Goal: Information Seeking & Learning: Learn about a topic

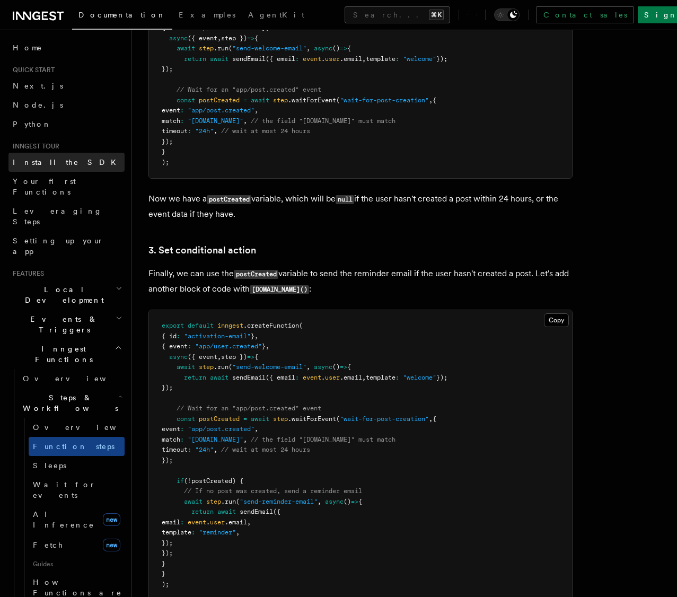
scroll to position [1198, 0]
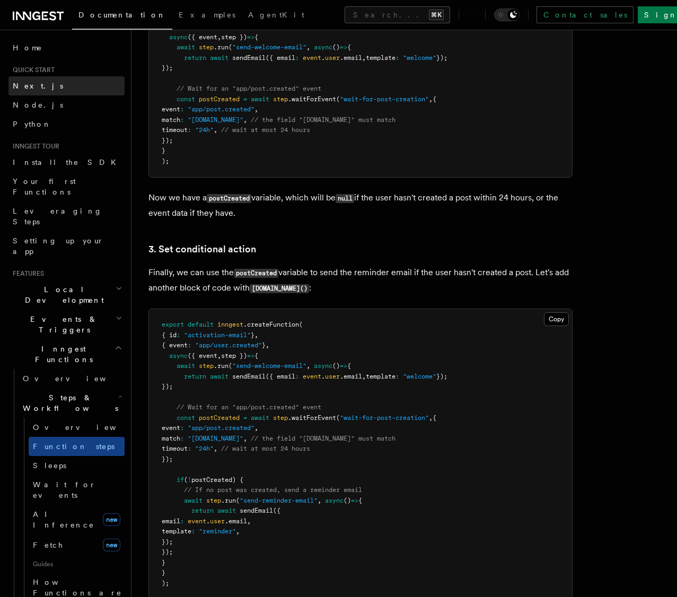
click at [33, 87] on span "Next.js" at bounding box center [38, 86] width 50 height 8
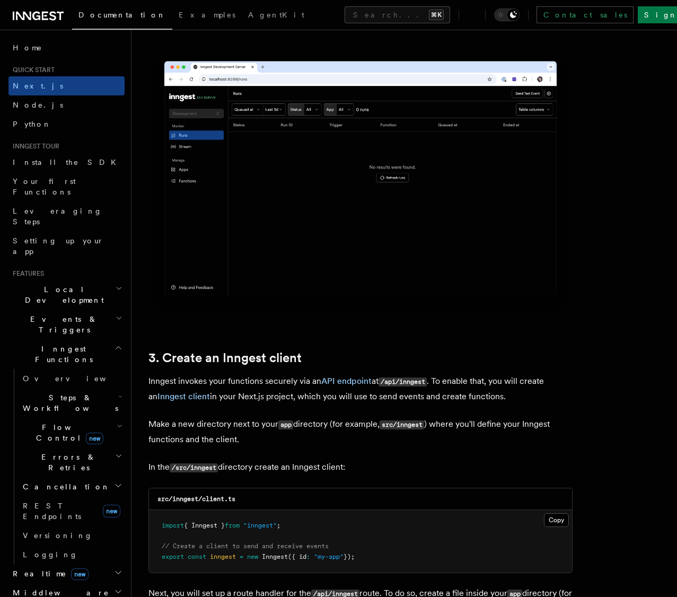
scroll to position [1914, 0]
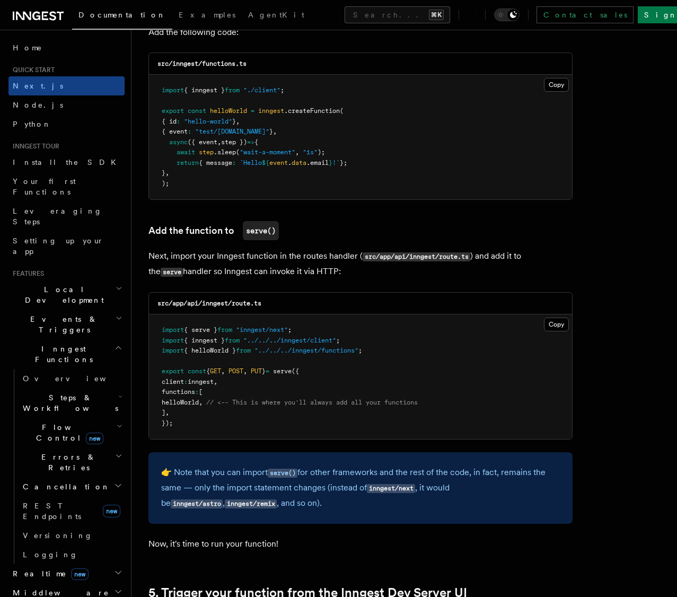
click at [261, 403] on span "// <-- This is where you'll always add all your functions" at bounding box center [312, 402] width 212 height 7
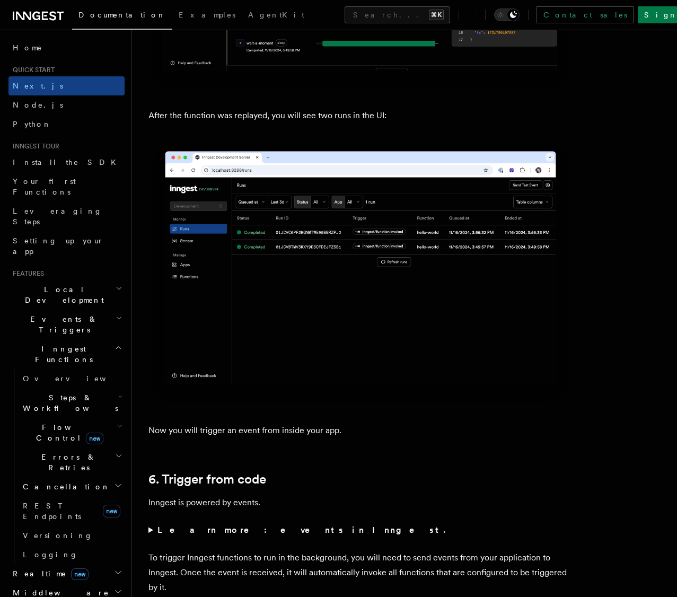
scroll to position [5342, 0]
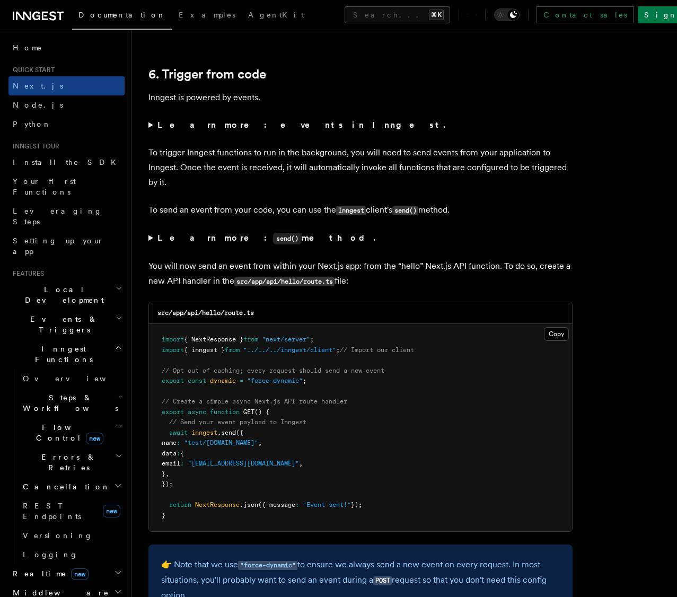
drag, startPoint x: 168, startPoint y: 435, endPoint x: 198, endPoint y: 483, distance: 56.9
click at [198, 483] on pre "import { NextResponse } from "next/server" ; import { inngest } from "../../../…" at bounding box center [360, 427] width 423 height 207
click at [398, 512] on pre "import { NextResponse } from "next/server" ; import { inngest } from "../../../…" at bounding box center [360, 427] width 423 height 207
drag, startPoint x: 336, startPoint y: 506, endPoint x: 170, endPoint y: 507, distance: 165.4
click at [170, 507] on pre "import { NextResponse } from "next/server" ; import { inngest } from "../../../…" at bounding box center [360, 427] width 423 height 207
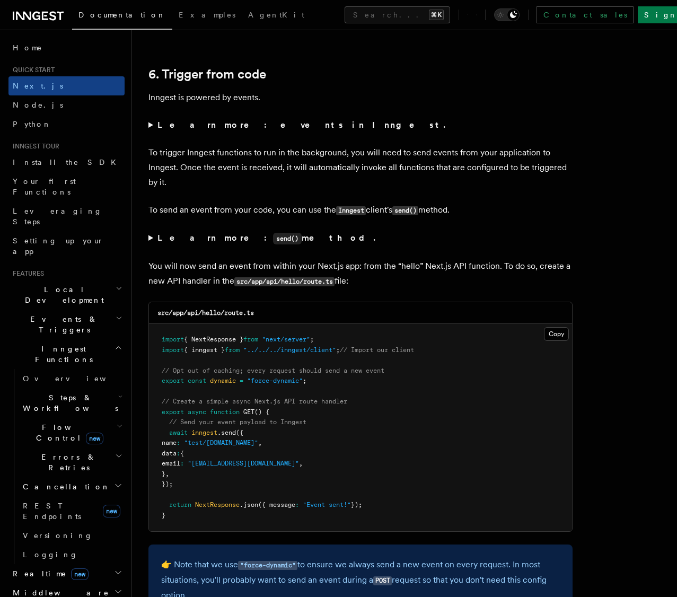
click at [392, 503] on pre "import { NextResponse } from "next/server" ; import { inngest } from "../../../…" at bounding box center [360, 427] width 423 height 207
click at [384, 568] on p "👉 Note that we use "force-dynamic" to ensure we always send a new event on ever…" at bounding box center [360, 580] width 399 height 46
drag, startPoint x: 514, startPoint y: 566, endPoint x: 294, endPoint y: 579, distance: 220.4
click at [268, 583] on p "👉 Note that we use "force-dynamic" to ensure we always send a new event on ever…" at bounding box center [360, 580] width 399 height 46
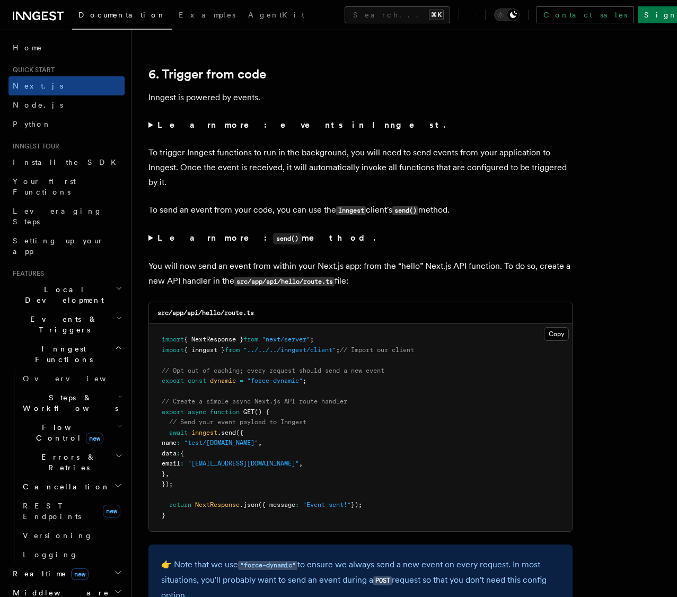
click at [427, 583] on p "👉 Note that we use "force-dynamic" to ensure we always send a new event on ever…" at bounding box center [360, 580] width 399 height 46
click at [453, 583] on p "👉 Note that we use "force-dynamic" to ensure we always send a new event on ever…" at bounding box center [360, 580] width 399 height 46
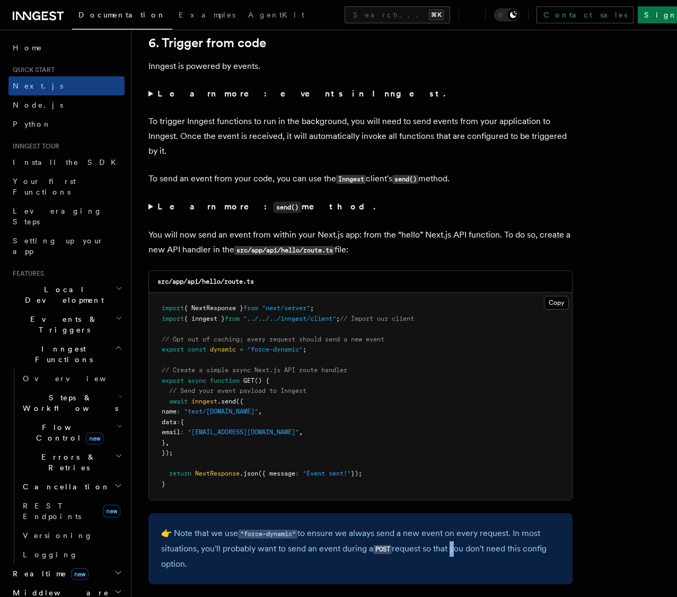
scroll to position [5373, 0]
drag, startPoint x: 259, startPoint y: 570, endPoint x: 161, endPoint y: 530, distance: 105.8
click at [161, 530] on p "👉 Note that we use "force-dynamic" to ensure we always send a new event on ever…" at bounding box center [360, 548] width 399 height 46
click at [234, 555] on p "👉 Note that we use "force-dynamic" to ensure we always send a new event on ever…" at bounding box center [360, 548] width 399 height 46
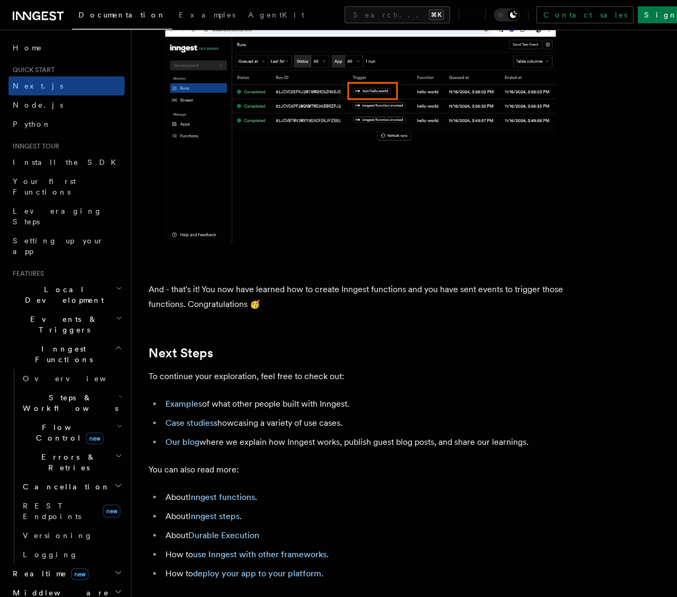
scroll to position [6376, 0]
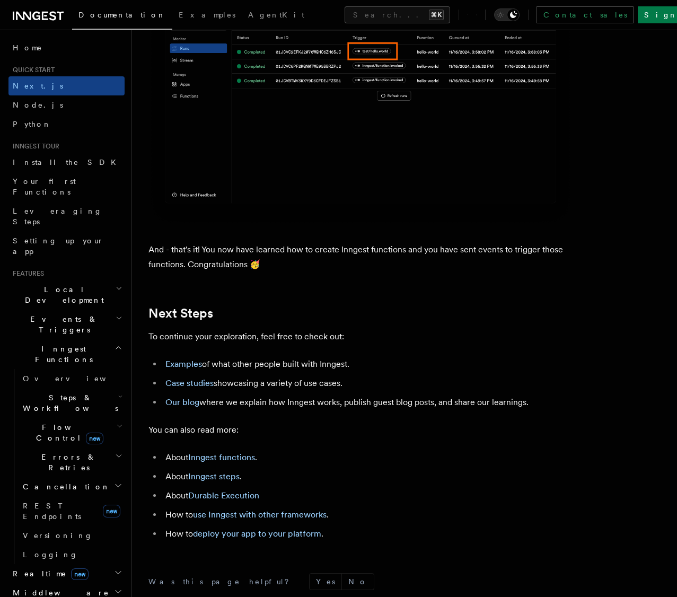
click at [275, 372] on li "Examples of what other people built with Inngest." at bounding box center [367, 364] width 410 height 15
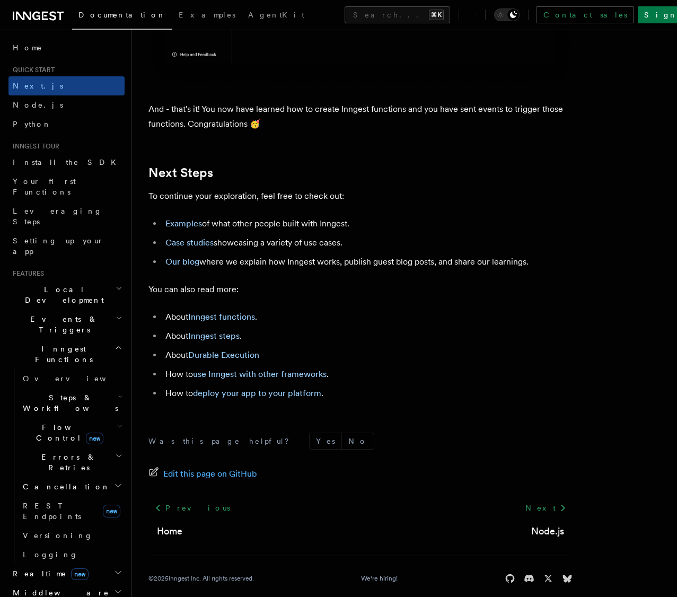
click at [417, 382] on li "How to use Inngest with other frameworks ." at bounding box center [367, 374] width 410 height 15
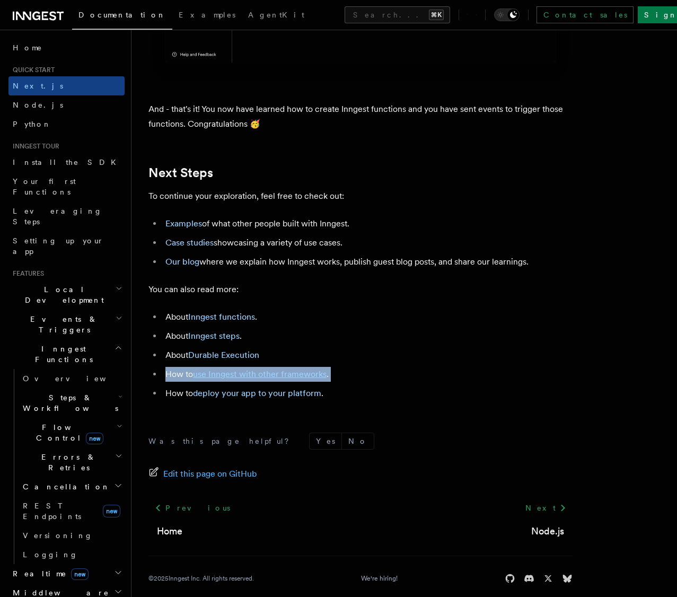
click at [417, 382] on li "How to use Inngest with other frameworks ." at bounding box center [367, 374] width 410 height 15
click at [408, 401] on li "How to deploy your app to your platform ." at bounding box center [367, 393] width 410 height 15
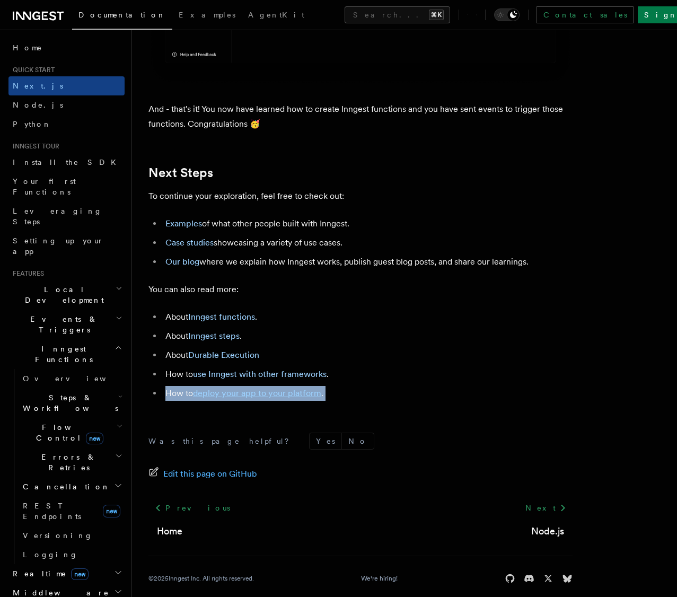
click at [408, 401] on li "How to deploy your app to your platform ." at bounding box center [367, 393] width 410 height 15
drag, startPoint x: 151, startPoint y: 305, endPoint x: 352, endPoint y: 410, distance: 227.4
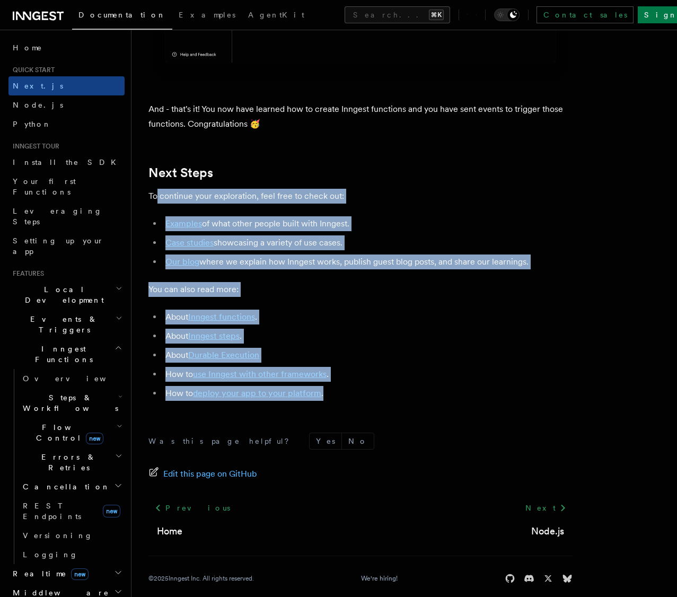
drag, startPoint x: 352, startPoint y: 410, endPoint x: 155, endPoint y: 206, distance: 283.8
click at [155, 204] on p "To continue your exploration, feel free to check out:" at bounding box center [360, 196] width 424 height 15
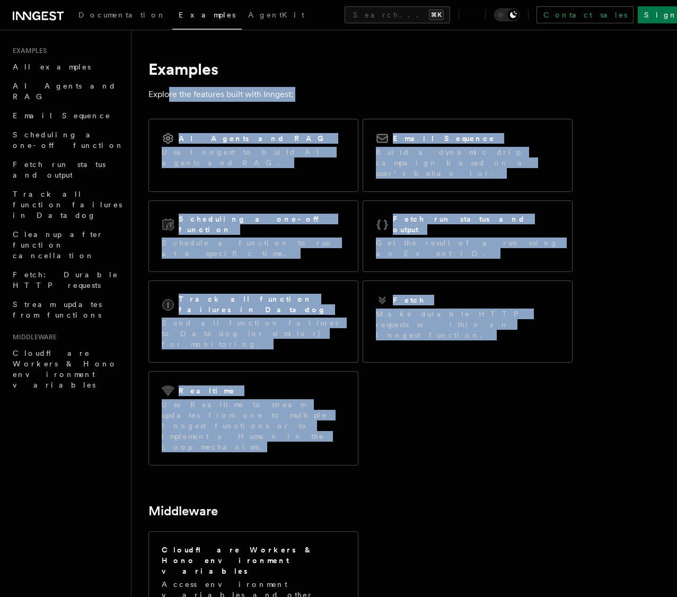
drag, startPoint x: 397, startPoint y: 395, endPoint x: 169, endPoint y: 91, distance: 380.2
click at [169, 91] on article "Examples Explore the features built with Inngest: AI Agents and RAG Use Inngest…" at bounding box center [404, 422] width 512 height 750
click at [169, 91] on p "Explore the features built with Inngest:" at bounding box center [360, 94] width 424 height 15
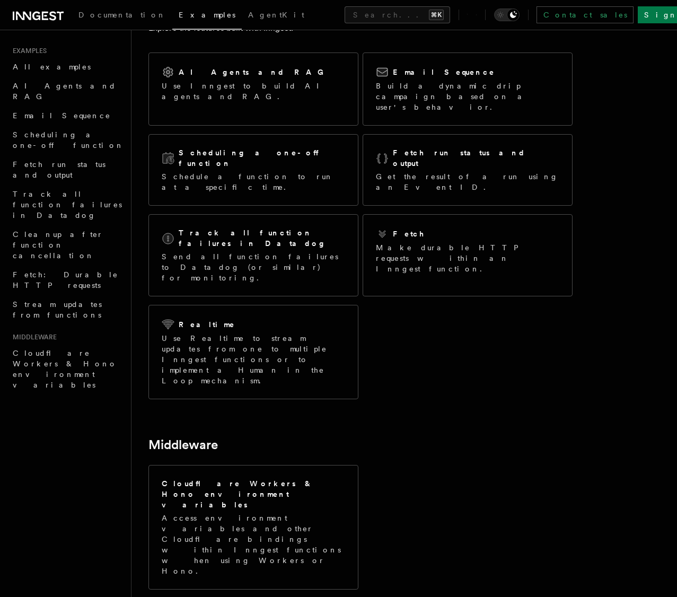
scroll to position [67, 0]
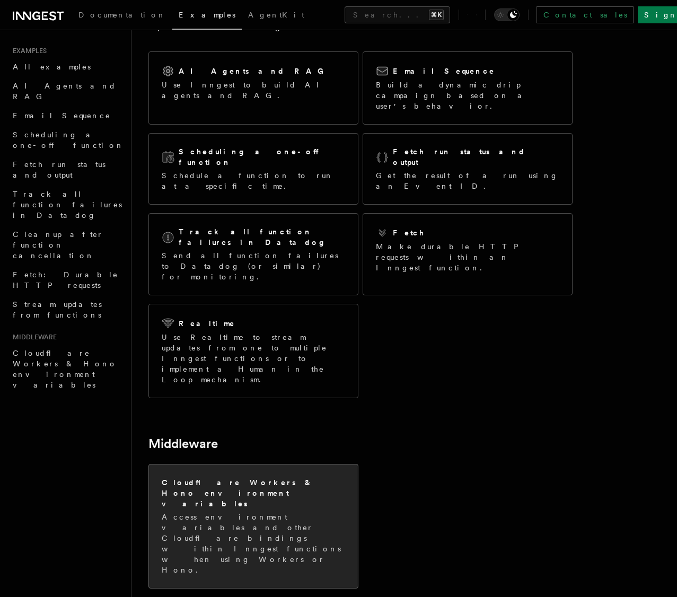
click at [324, 512] on p "Access environment variables and other Cloudflare bindings within Inngest funct…" at bounding box center [253, 544] width 183 height 64
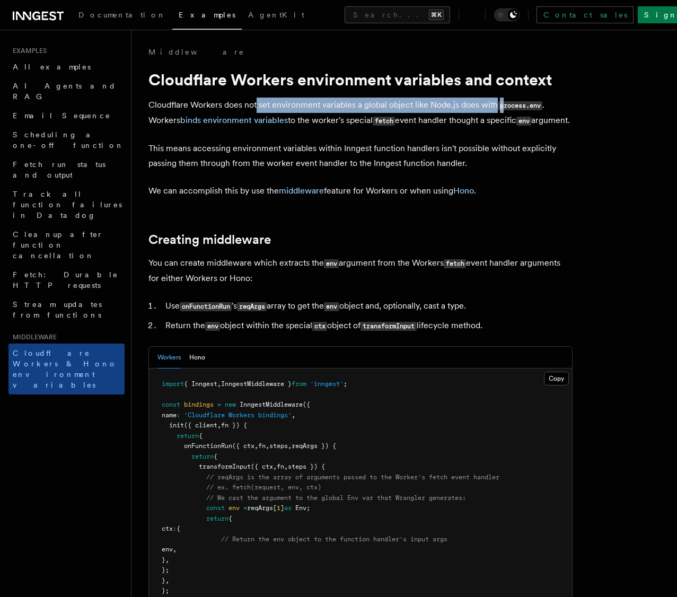
drag, startPoint x: 257, startPoint y: 109, endPoint x: 504, endPoint y: 119, distance: 247.3
click at [504, 117] on p "Cloudflare Workers does not set environment variables a global object like Node…" at bounding box center [360, 113] width 424 height 31
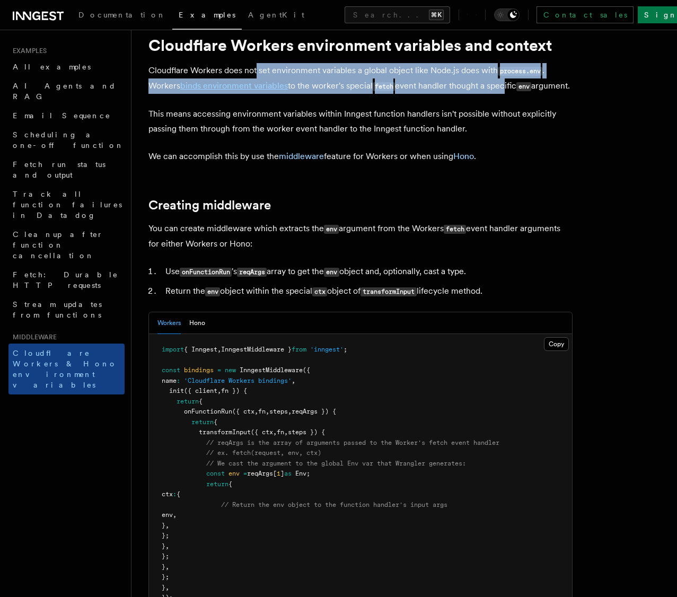
scroll to position [85, 0]
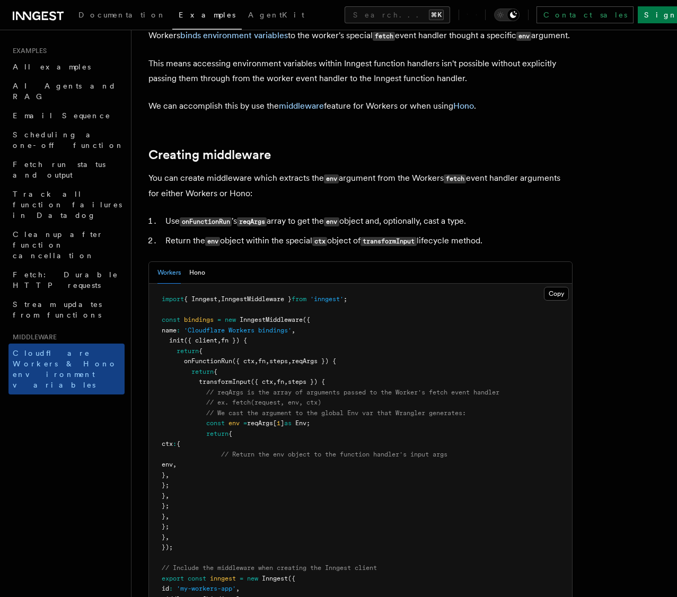
click at [358, 284] on div "Workers Hono" at bounding box center [360, 273] width 423 height 22
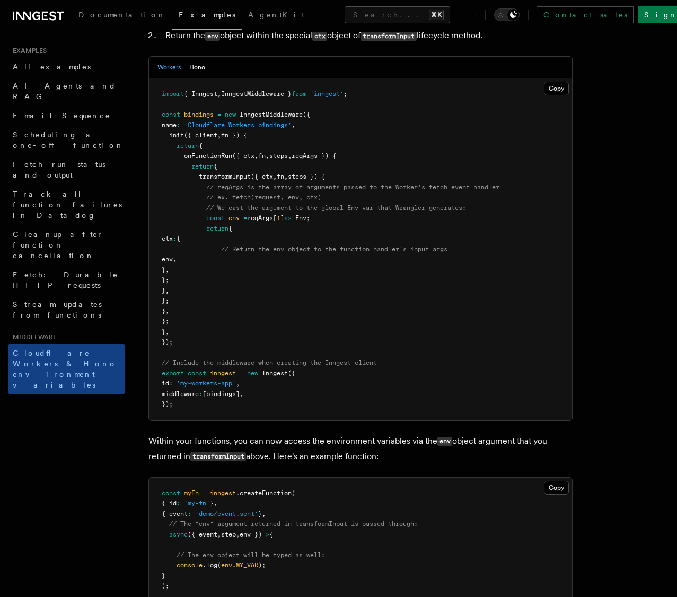
scroll to position [354, 0]
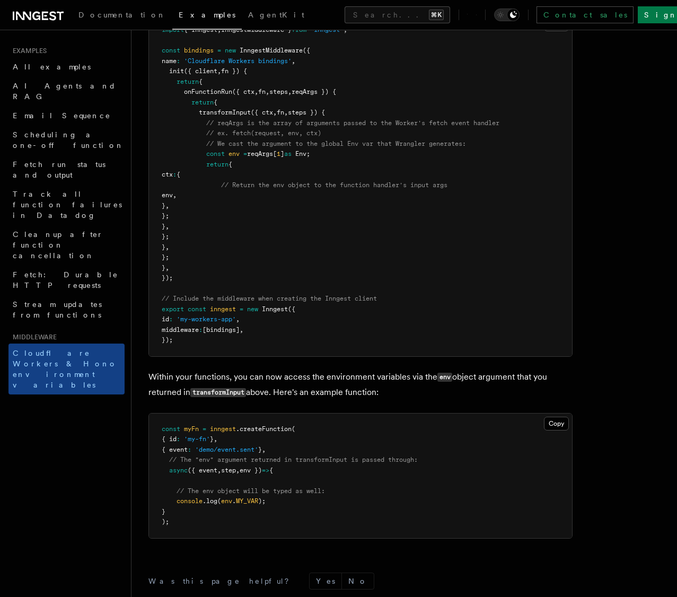
drag, startPoint x: 234, startPoint y: 394, endPoint x: 404, endPoint y: 401, distance: 169.8
click at [404, 400] on p "Within your functions, you can now access the environment variables via the env…" at bounding box center [360, 384] width 424 height 31
drag, startPoint x: 404, startPoint y: 401, endPoint x: 430, endPoint y: 408, distance: 27.4
click at [404, 400] on p "Within your functions, you can now access the environment variables via the env…" at bounding box center [360, 384] width 424 height 31
drag, startPoint x: 430, startPoint y: 408, endPoint x: 146, endPoint y: 391, distance: 284.7
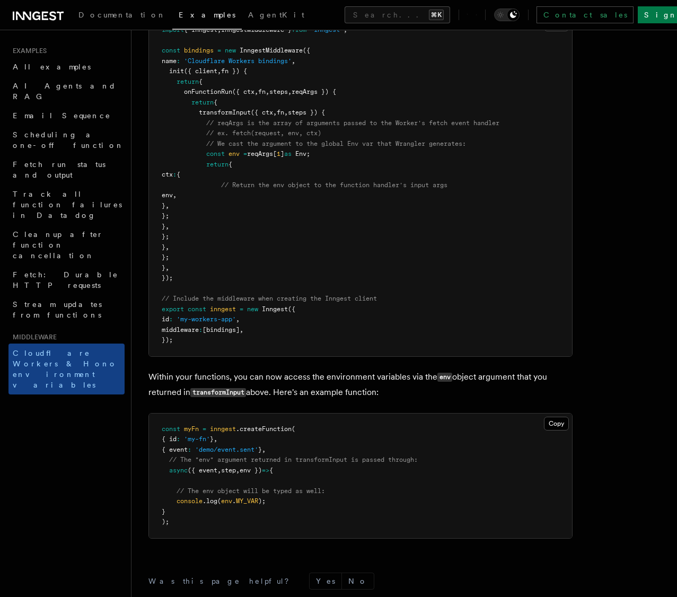
click at [137, 390] on div "Middleware Cloudflare Workers environment variables and context Cloudflare Work…" at bounding box center [403, 197] width 545 height 1103
click at [146, 391] on div "Middleware Cloudflare Workers environment variables and context Cloudflare Work…" at bounding box center [403, 197] width 545 height 1103
drag, startPoint x: 151, startPoint y: 391, endPoint x: 432, endPoint y: 401, distance: 281.2
click at [432, 400] on p "Within your functions, you can now access the environment variables via the env…" at bounding box center [360, 384] width 424 height 31
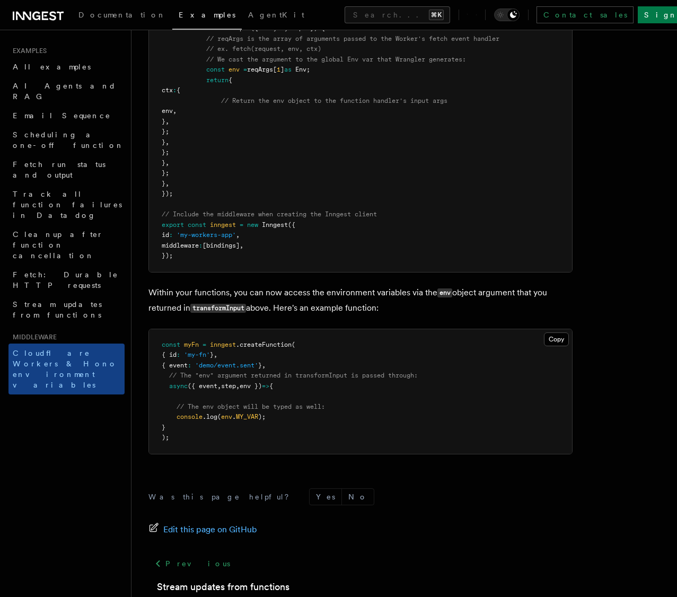
scroll to position [465, 0]
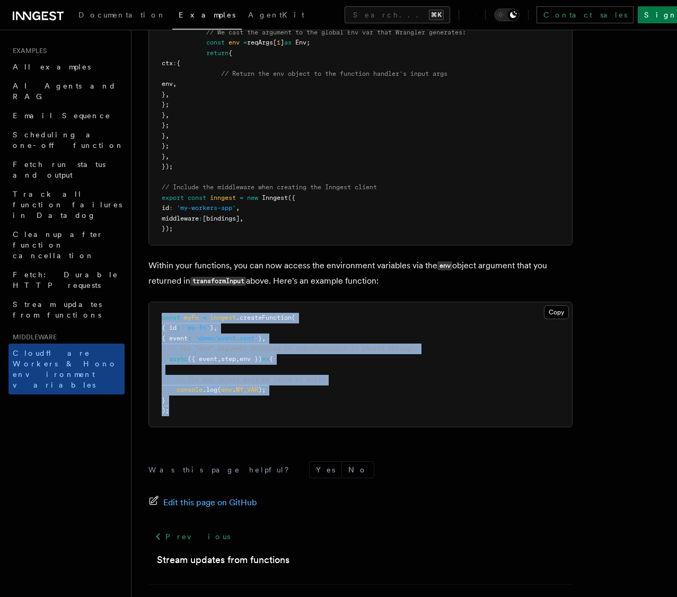
drag, startPoint x: 205, startPoint y: 424, endPoint x: 163, endPoint y: 336, distance: 97.0
click at [163, 336] on pre "const myFn = inngest .createFunction ( { id : 'my-fn' } , { event : 'demo/event…" at bounding box center [360, 364] width 423 height 125
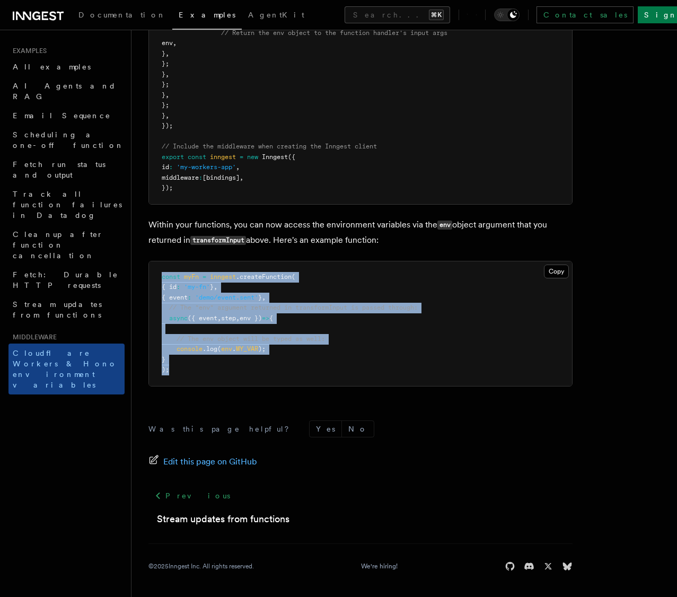
scroll to position [0, 0]
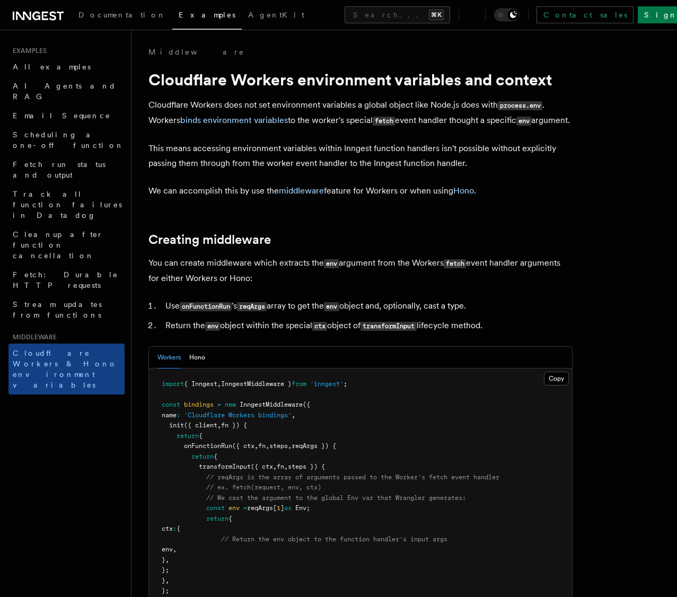
click at [301, 285] on p "You can create middleware which extracts the env argument from the Workers fetc…" at bounding box center [360, 271] width 424 height 30
click at [210, 470] on span "transformInput" at bounding box center [225, 466] width 52 height 7
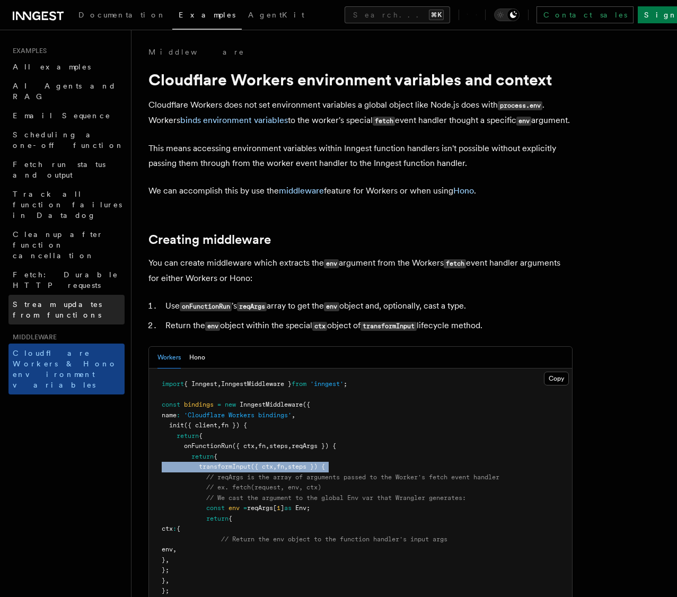
click at [87, 295] on link "Stream updates from functions" at bounding box center [66, 310] width 116 height 30
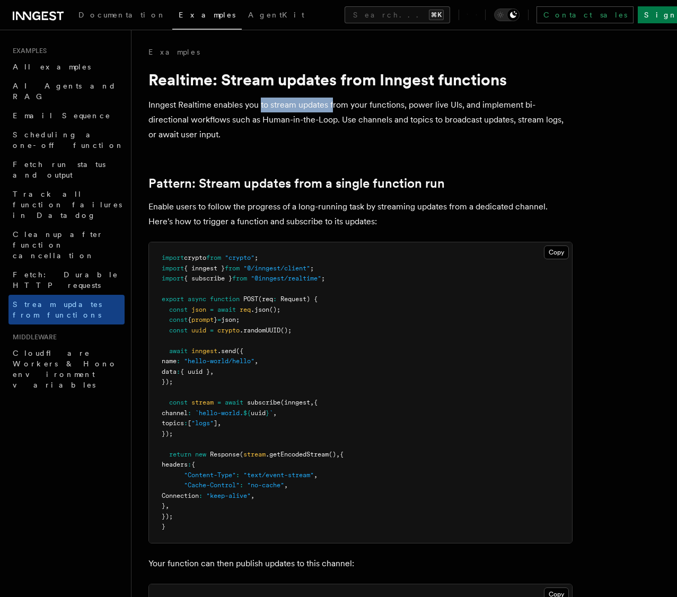
drag, startPoint x: 260, startPoint y: 108, endPoint x: 331, endPoint y: 107, distance: 71.6
click at [331, 107] on p "Inngest Realtime enables you to stream updates from your functions, power live …" at bounding box center [360, 120] width 424 height 45
click at [351, 106] on p "Inngest Realtime enables you to stream updates from your functions, power live …" at bounding box center [360, 120] width 424 height 45
click at [423, 107] on p "Inngest Realtime enables you to stream updates from your functions, power live …" at bounding box center [360, 120] width 424 height 45
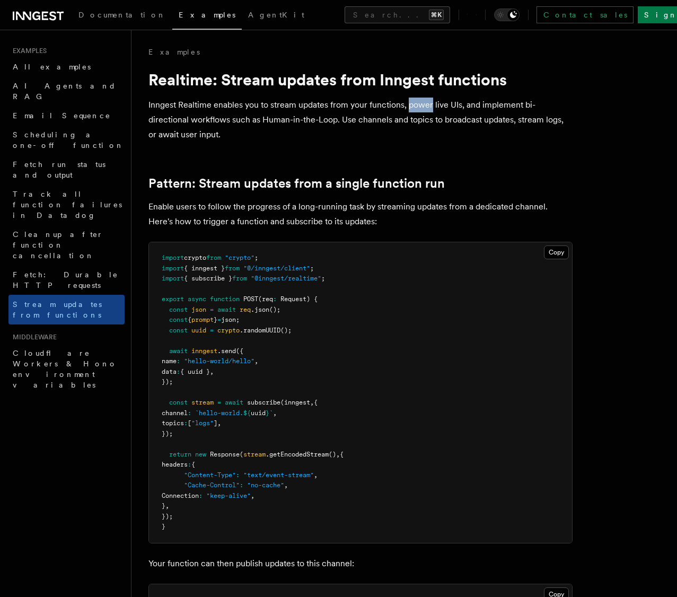
drag, startPoint x: 423, startPoint y: 107, endPoint x: 431, endPoint y: 119, distance: 14.6
click at [423, 107] on p "Inngest Realtime enables you to stream updates from your functions, power live …" at bounding box center [360, 120] width 424 height 45
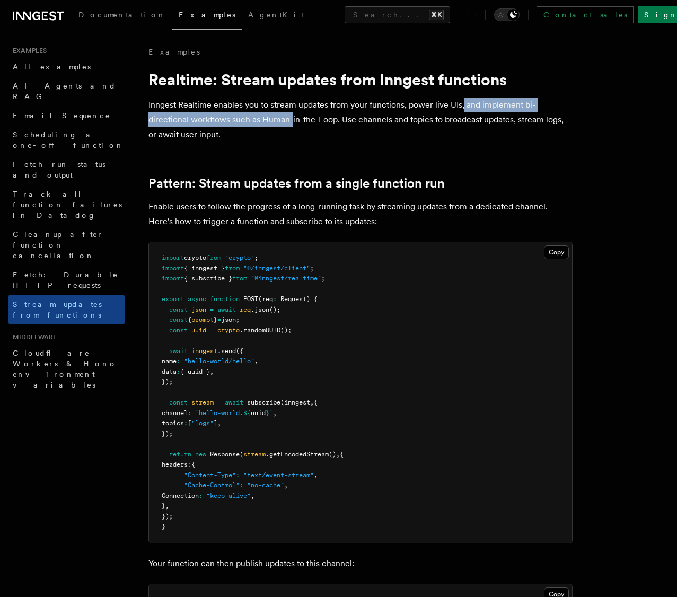
drag, startPoint x: 462, startPoint y: 109, endPoint x: 293, endPoint y: 118, distance: 169.3
click at [293, 118] on p "Inngest Realtime enables you to stream updates from your functions, power live …" at bounding box center [360, 120] width 424 height 45
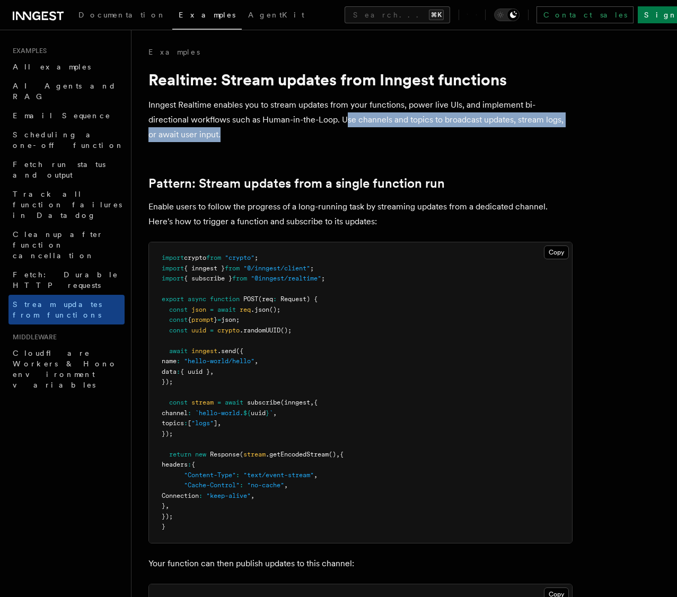
drag, startPoint x: 345, startPoint y: 119, endPoint x: 344, endPoint y: 131, distance: 12.2
click at [344, 131] on p "Inngest Realtime enables you to stream updates from your functions, power live …" at bounding box center [360, 120] width 424 height 45
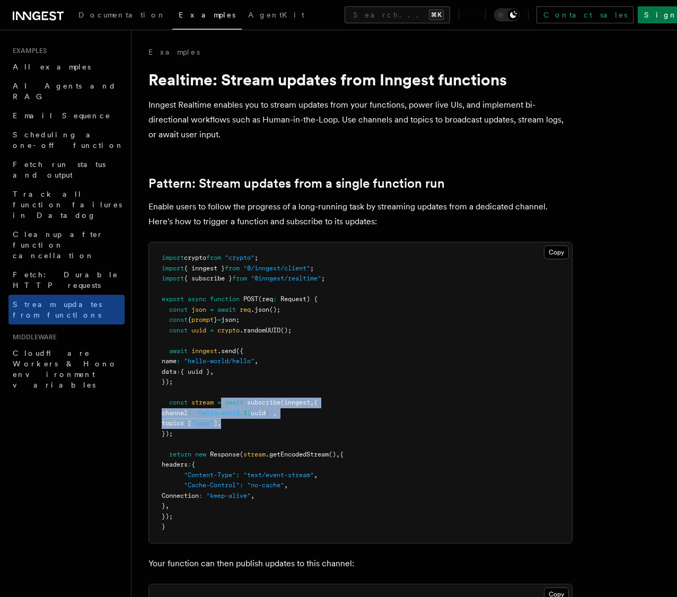
drag, startPoint x: 224, startPoint y: 403, endPoint x: 335, endPoint y: 436, distance: 116.1
click at [330, 424] on pre "import crypto from "crypto" ; import { inngest } from "@/inngest/client" ; impo…" at bounding box center [360, 392] width 423 height 301
click at [336, 437] on pre "import crypto from "crypto" ; import { inngest } from "@/inngest/client" ; impo…" at bounding box center [360, 392] width 423 height 301
drag, startPoint x: 217, startPoint y: 439, endPoint x: 175, endPoint y: 407, distance: 52.5
click at [172, 408] on pre "import crypto from "crypto" ; import { inngest } from "@/inngest/client" ; impo…" at bounding box center [360, 392] width 423 height 301
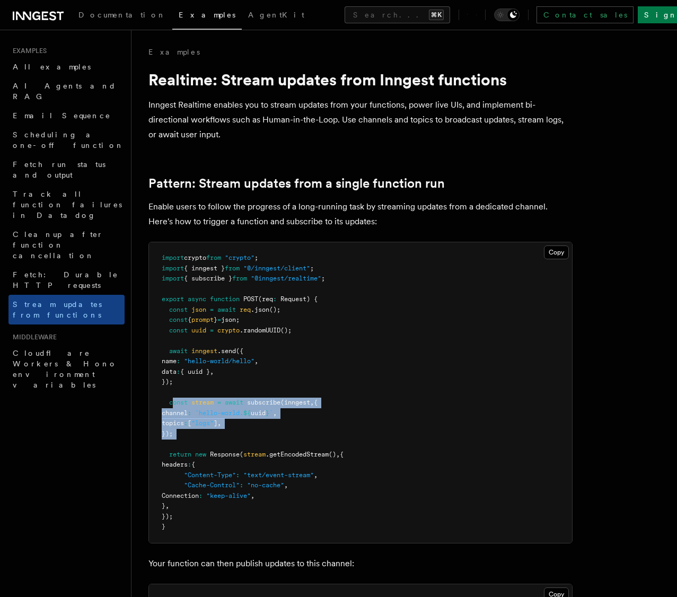
click at [199, 403] on span "stream" at bounding box center [202, 402] width 22 height 7
drag, startPoint x: 194, startPoint y: 517, endPoint x: 167, endPoint y: 461, distance: 61.9
click at [167, 461] on pre "import crypto from "crypto" ; import { inngest } from "@/inngest/client" ; impo…" at bounding box center [360, 392] width 423 height 301
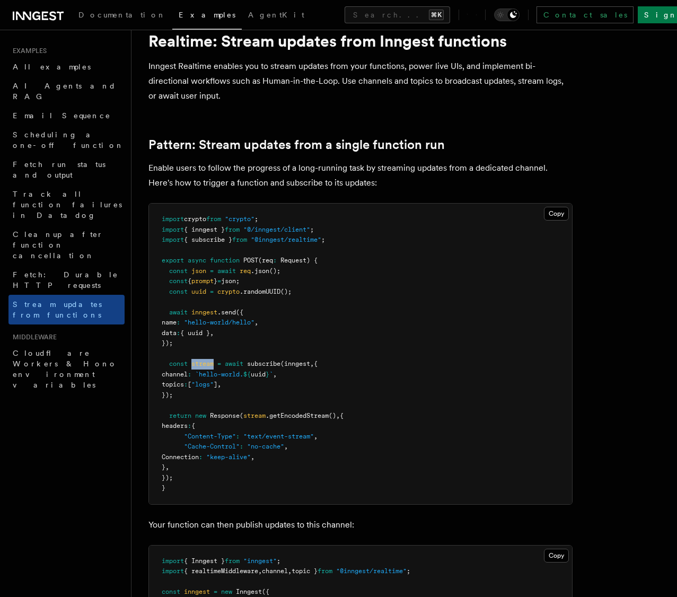
scroll to position [118, 0]
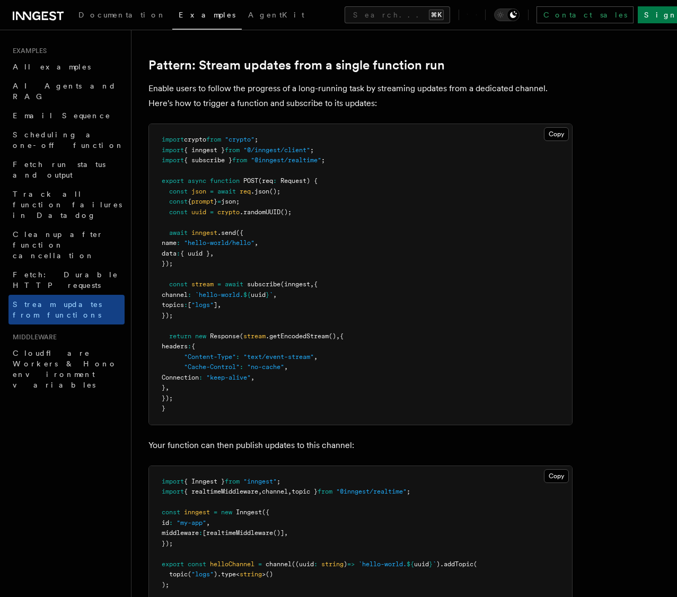
click at [245, 450] on p "Your function can then publish updates to this channel:" at bounding box center [360, 445] width 424 height 15
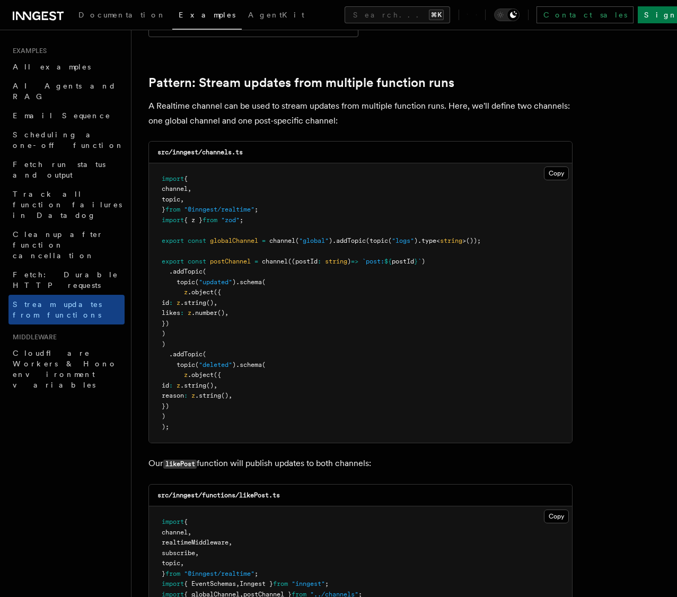
scroll to position [917, 0]
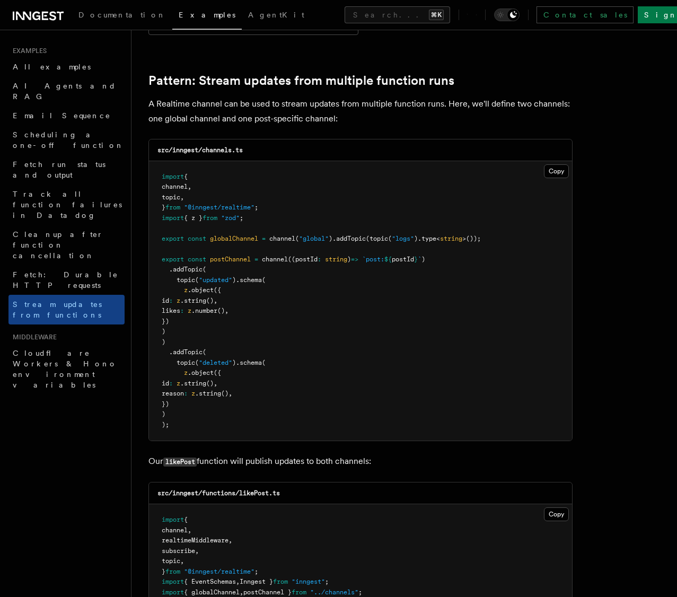
click at [178, 96] on p "A Realtime channel can be used to stream updates from multiple function runs. H…" at bounding box center [360, 111] width 424 height 30
drag, startPoint x: 275, startPoint y: 94, endPoint x: 332, endPoint y: 93, distance: 57.3
click at [325, 96] on p "A Realtime channel can be used to stream updates from multiple function runs. H…" at bounding box center [360, 111] width 424 height 30
click at [333, 96] on p "A Realtime channel can be used to stream updates from multiple function runs. H…" at bounding box center [360, 111] width 424 height 30
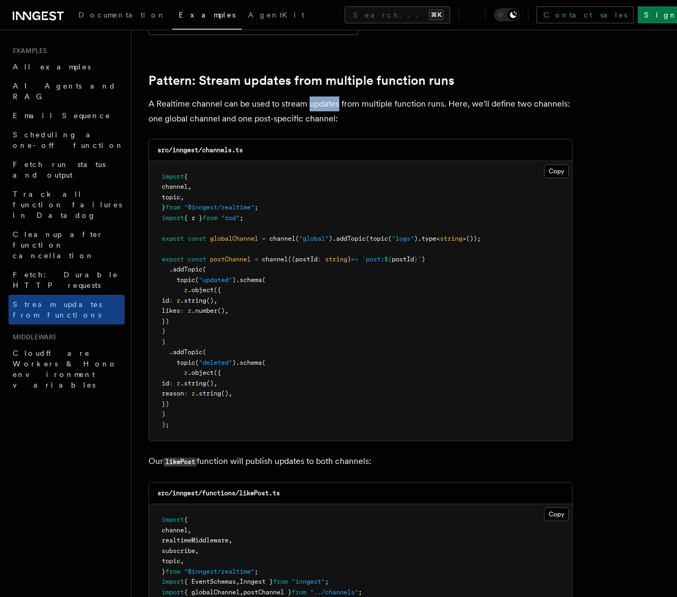
click at [333, 96] on p "A Realtime channel can be used to stream updates from multiple function runs. H…" at bounding box center [360, 111] width 424 height 30
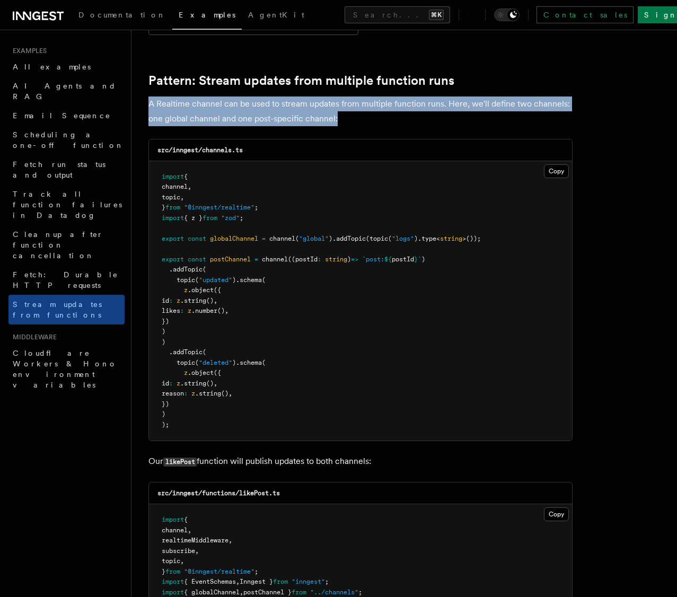
click at [333, 96] on p "A Realtime channel can be used to stream updates from multiple function runs. H…" at bounding box center [360, 111] width 424 height 30
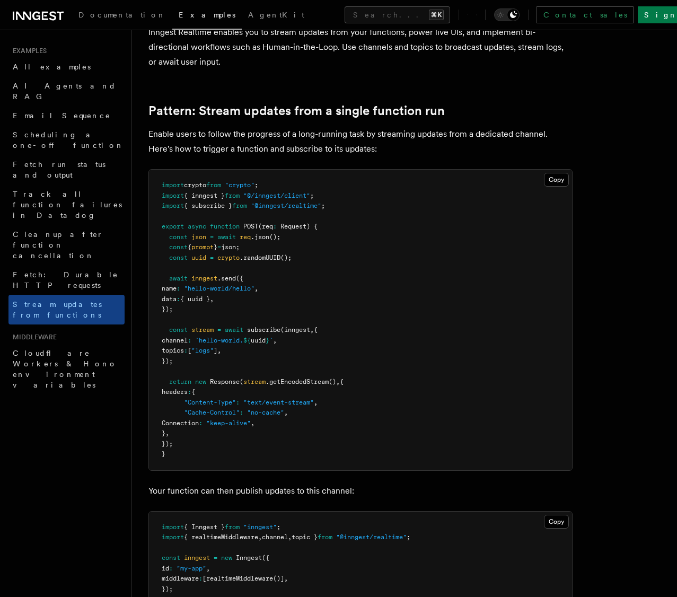
scroll to position [0, 0]
